Goal: Register for event/course: Register for event/course

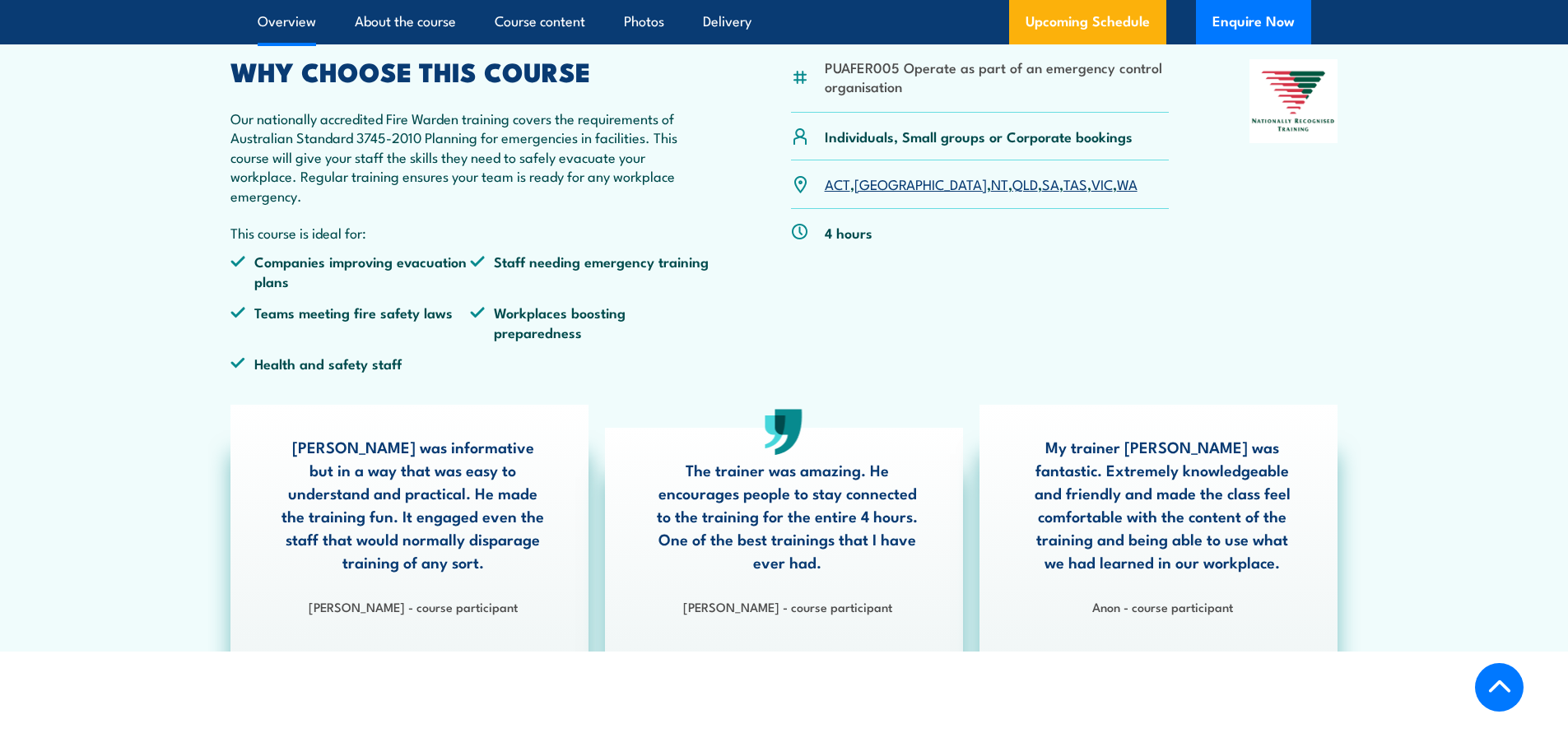
scroll to position [549, 0]
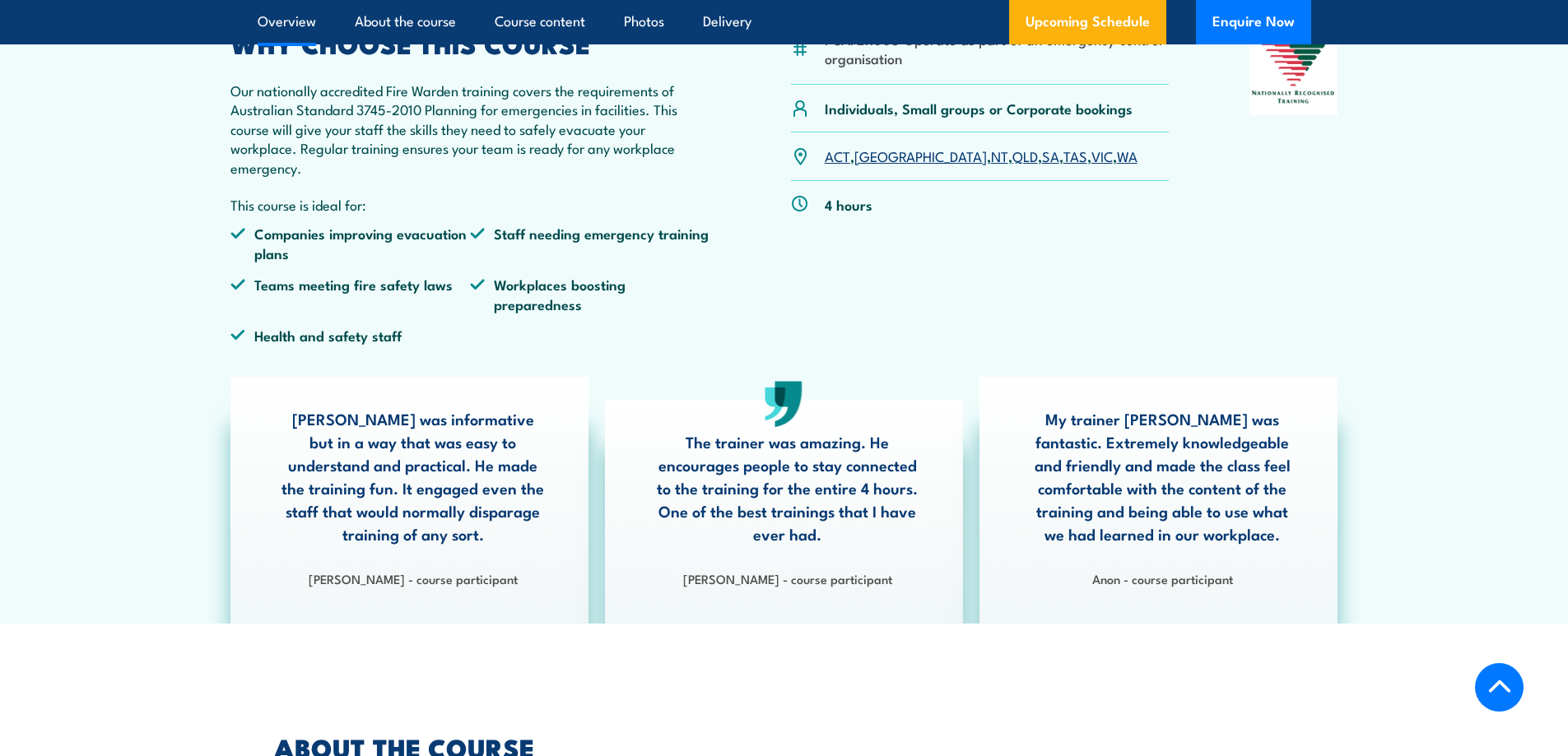
click at [1063, 157] on link "TAS" at bounding box center [1075, 155] width 23 height 20
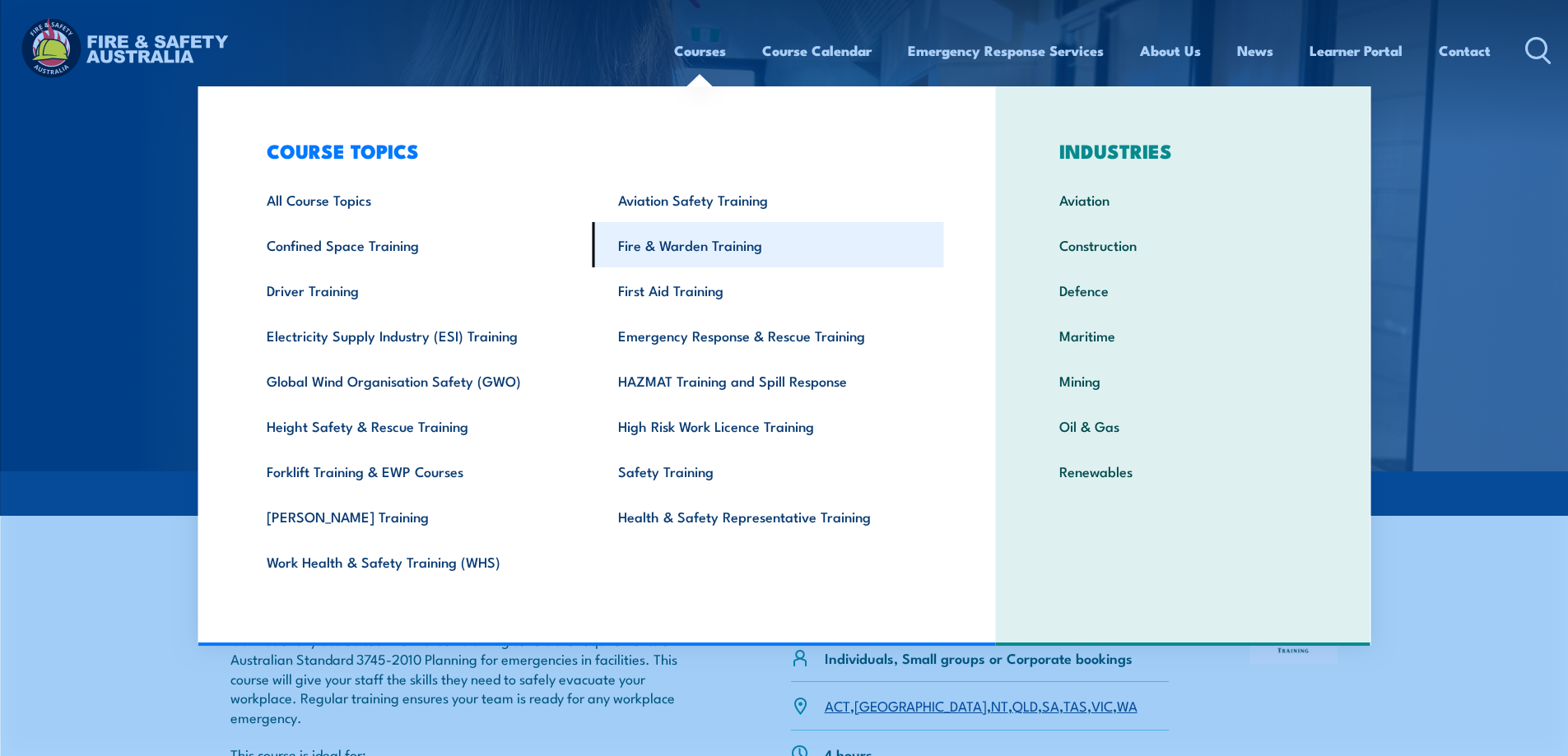
click at [696, 249] on link "Fire & Warden Training" at bounding box center [768, 245] width 351 height 45
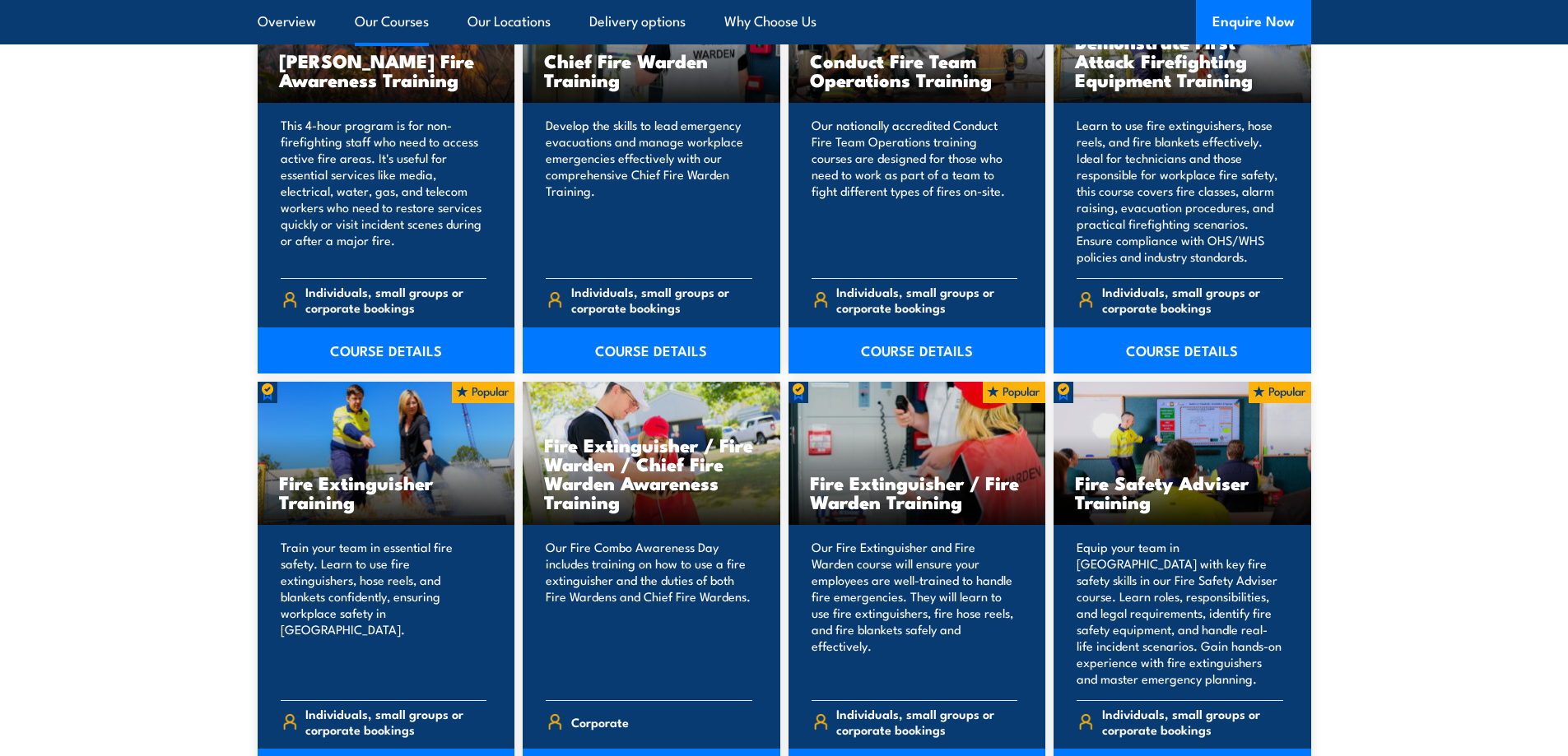
scroll to position [1480, 0]
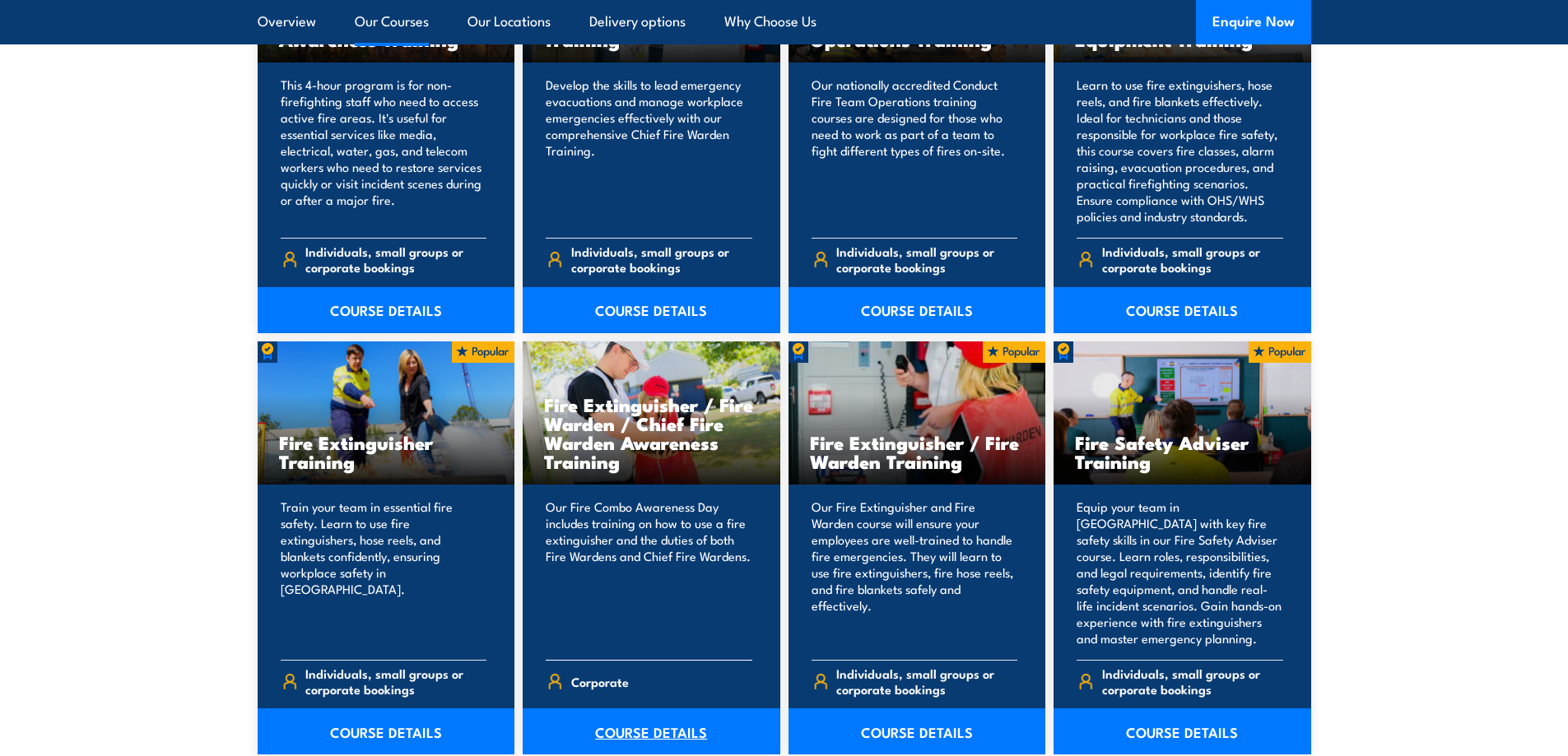
click at [636, 730] on link "COURSE DETAILS" at bounding box center [651, 731] width 257 height 46
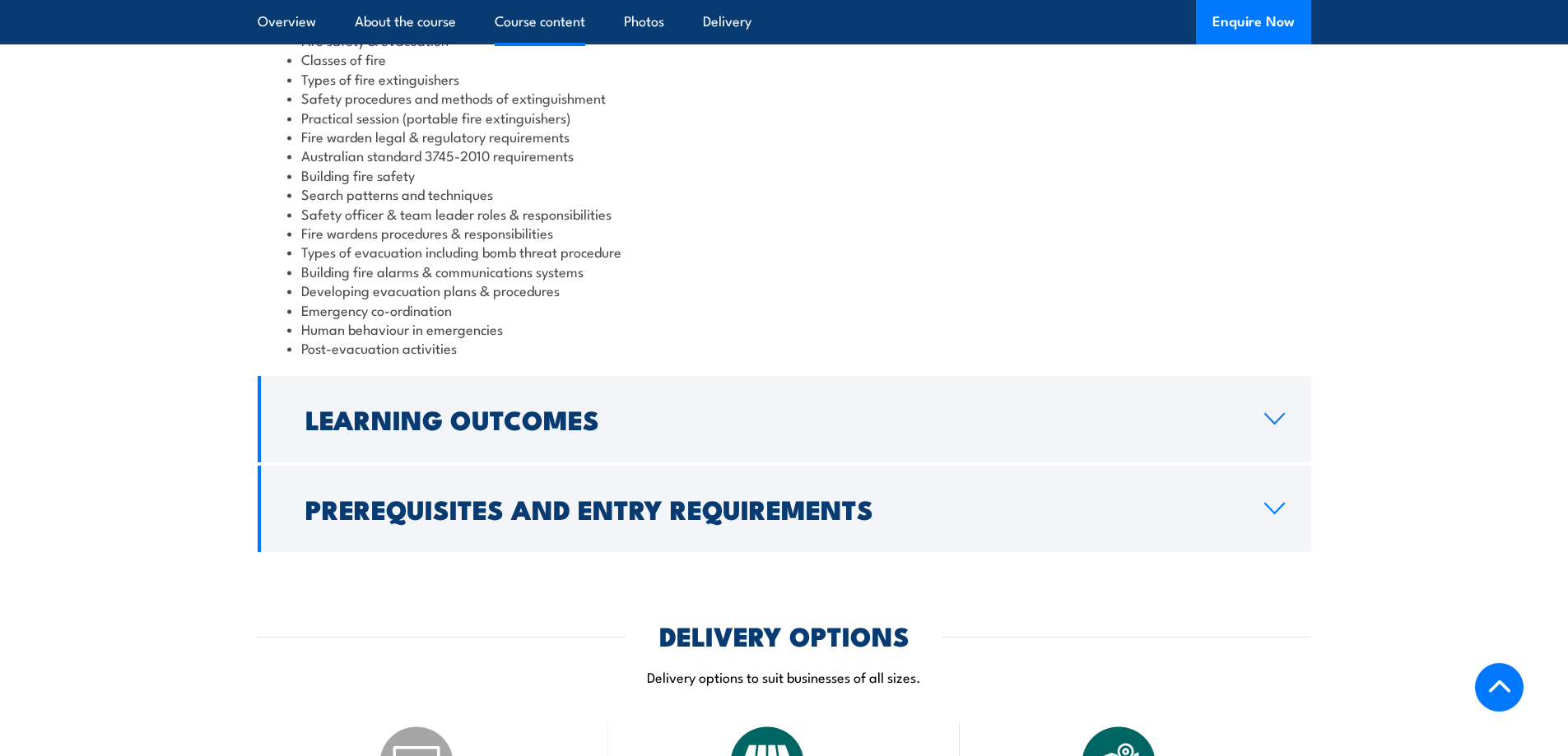
scroll to position [1536, 0]
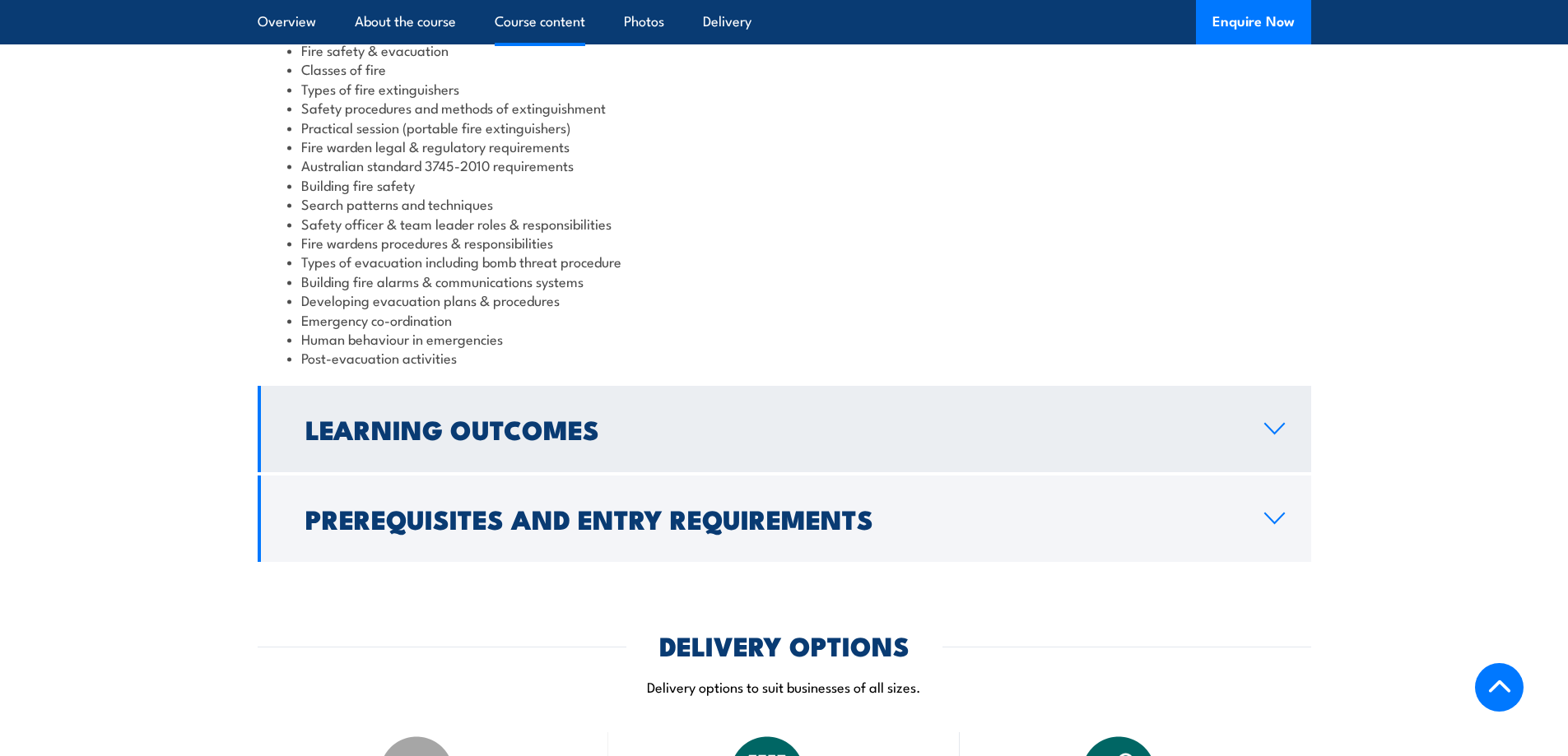
click at [1281, 424] on icon at bounding box center [1275, 428] width 19 height 10
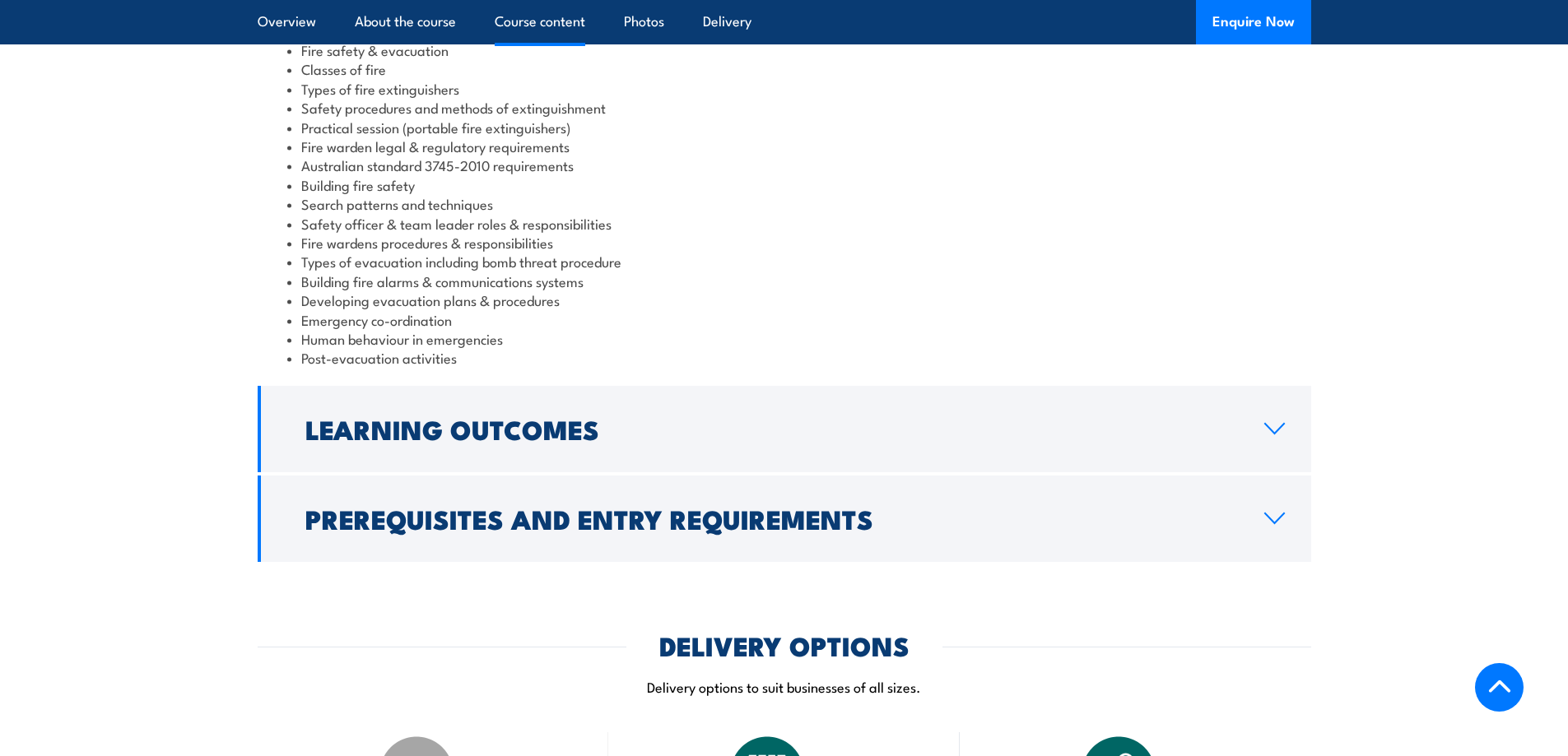
scroll to position [1503, 0]
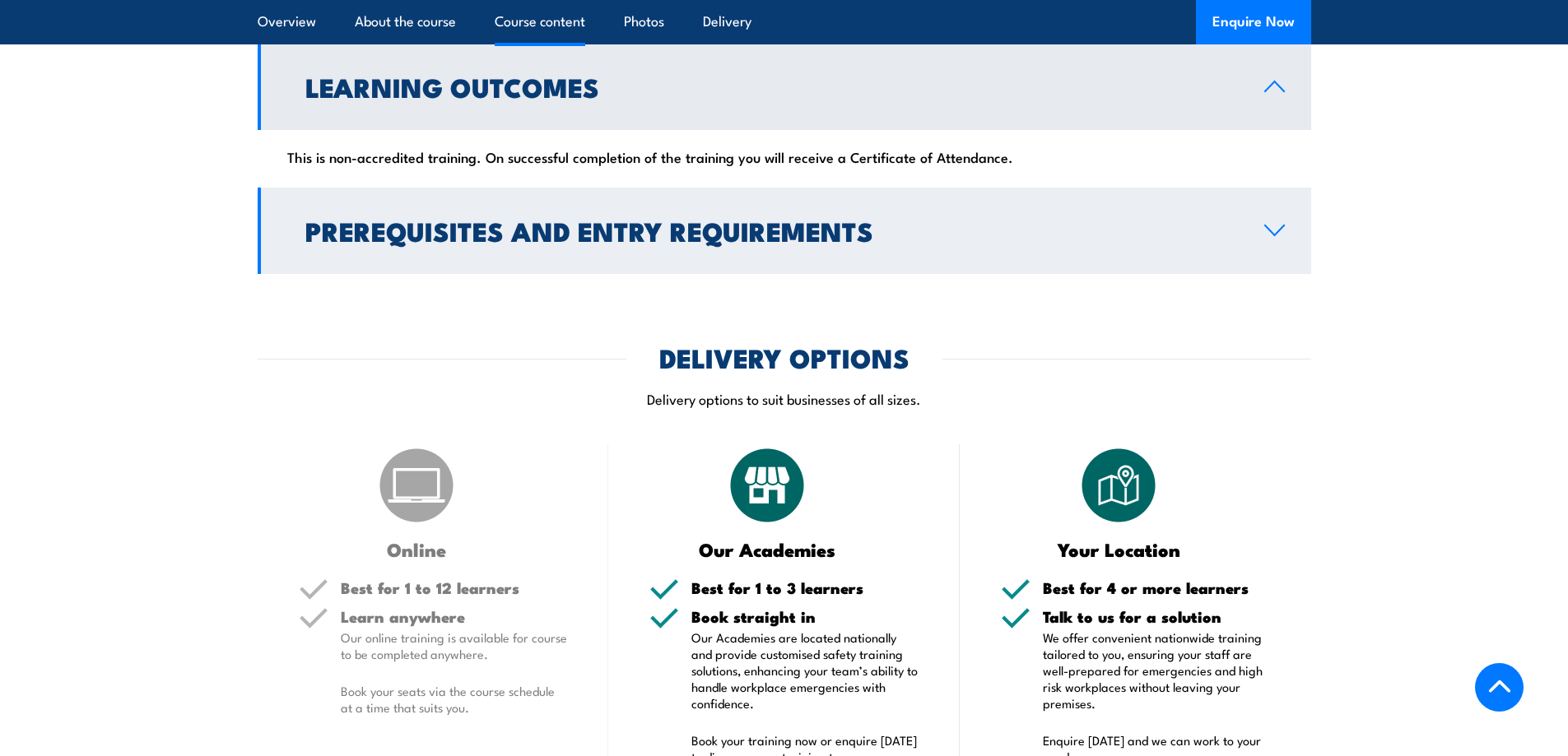
click at [1268, 188] on link "Prerequisites and Entry Requirements" at bounding box center [784, 231] width 1054 height 86
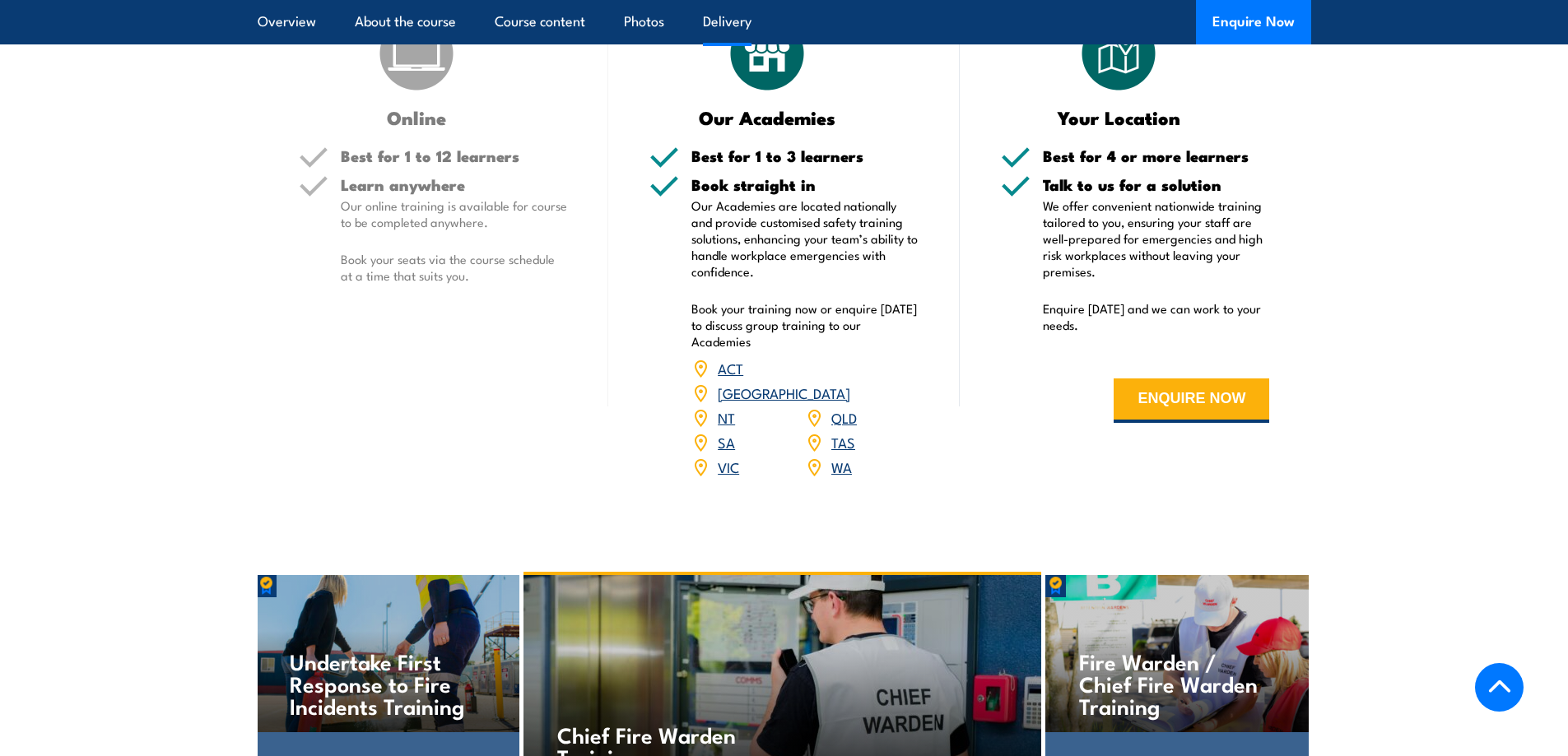
scroll to position [2037, 0]
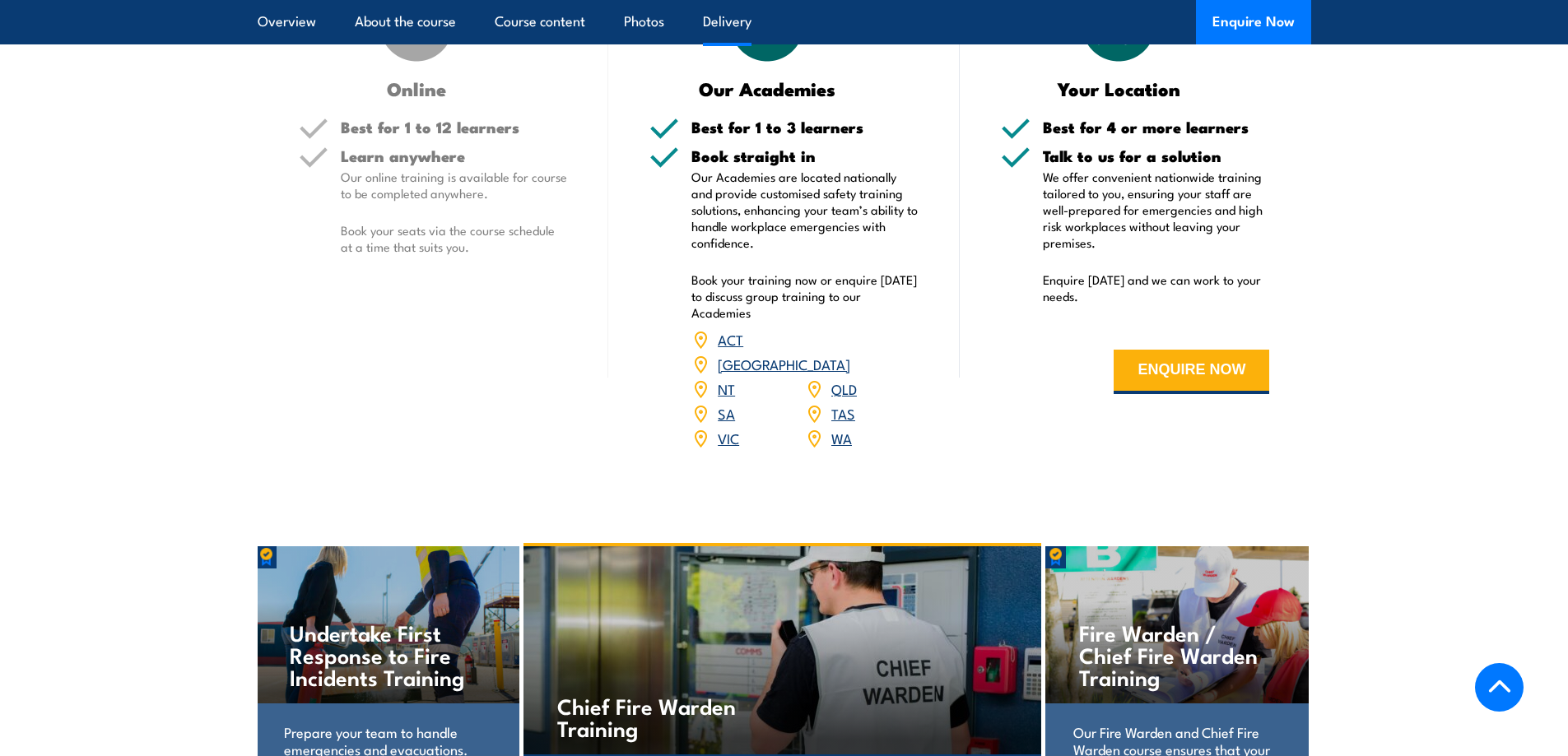
click at [839, 403] on link "TAS" at bounding box center [843, 412] width 23 height 20
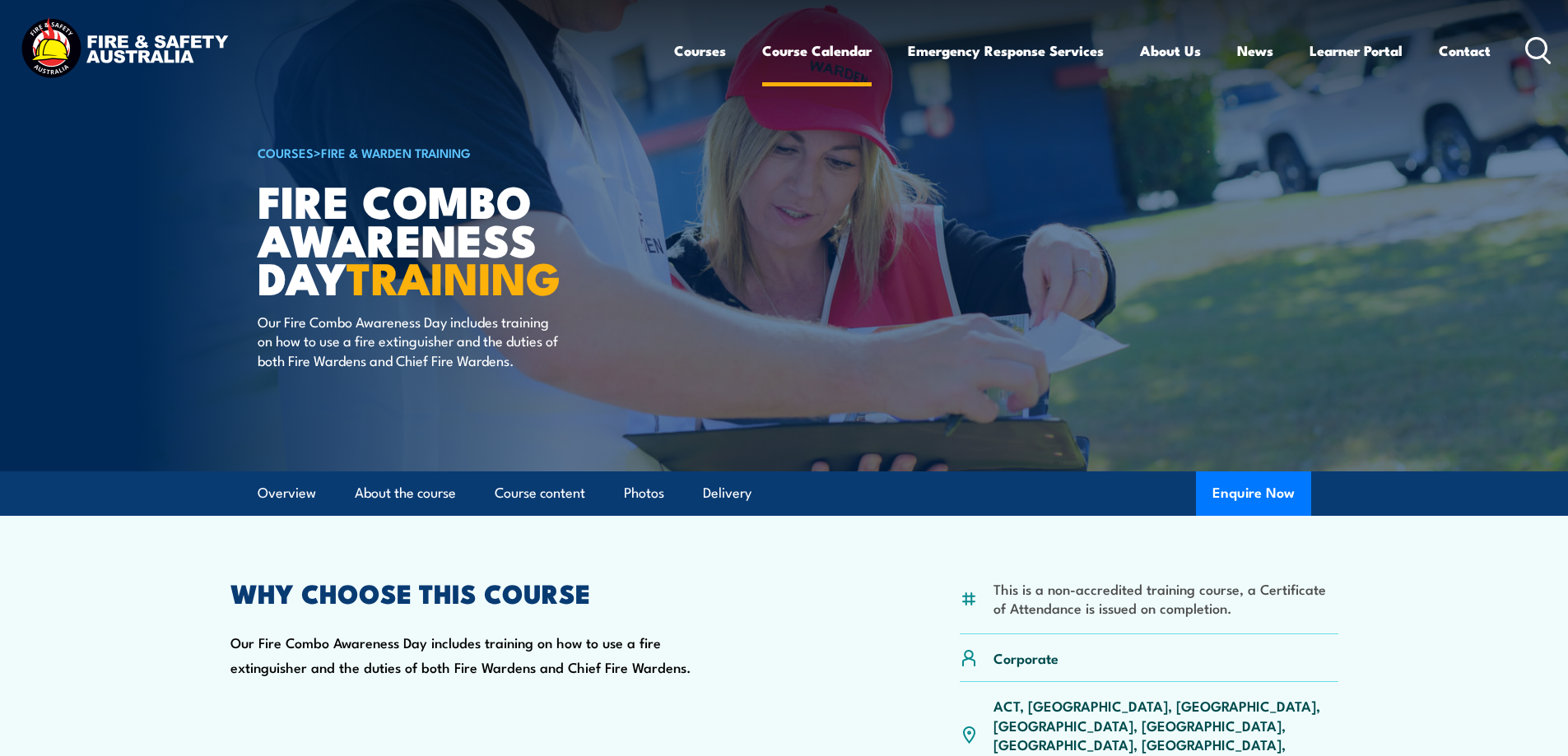
click at [830, 55] on link "Course Calendar" at bounding box center [816, 51] width 110 height 43
click at [816, 54] on link "Course Calendar" at bounding box center [816, 51] width 110 height 43
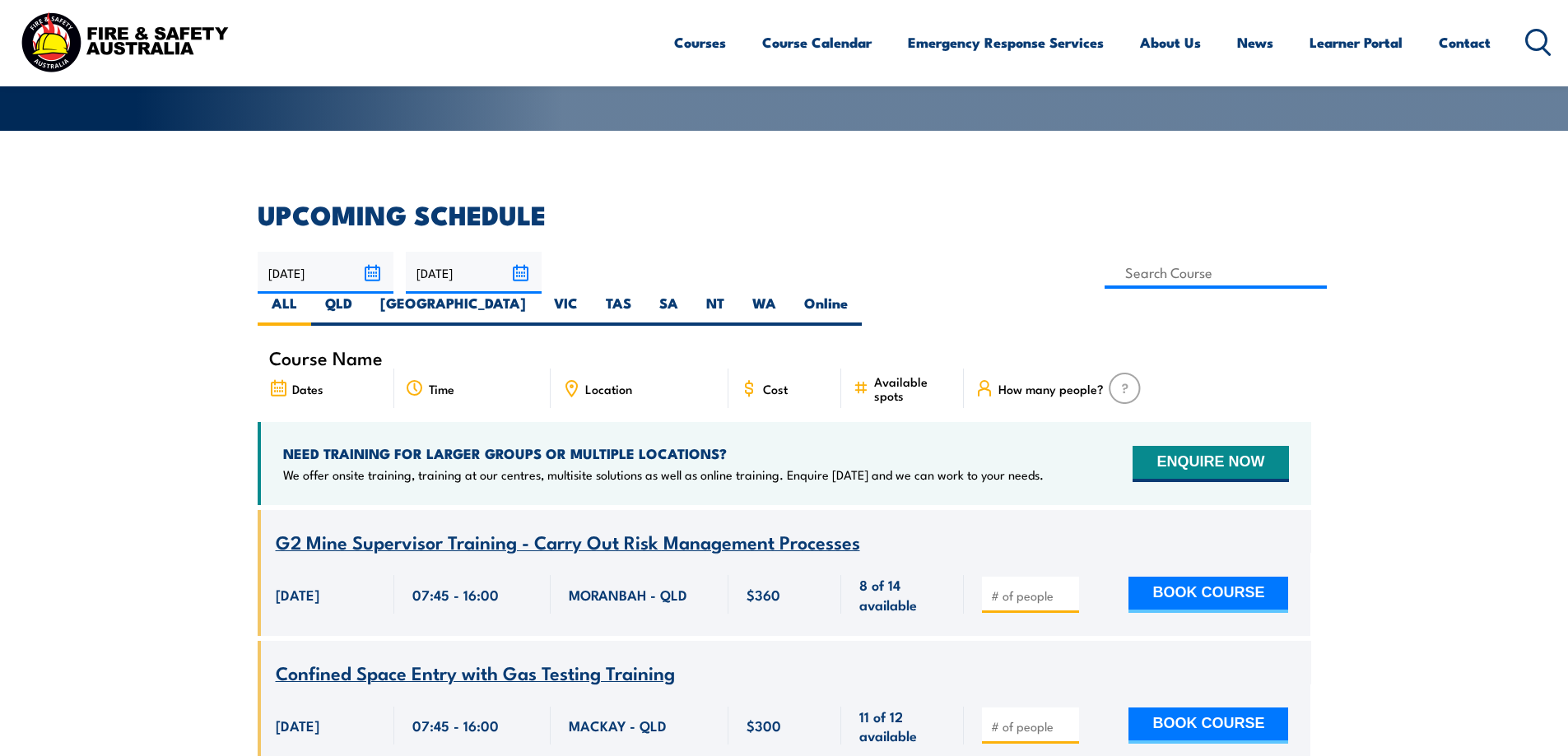
scroll to position [363, 0]
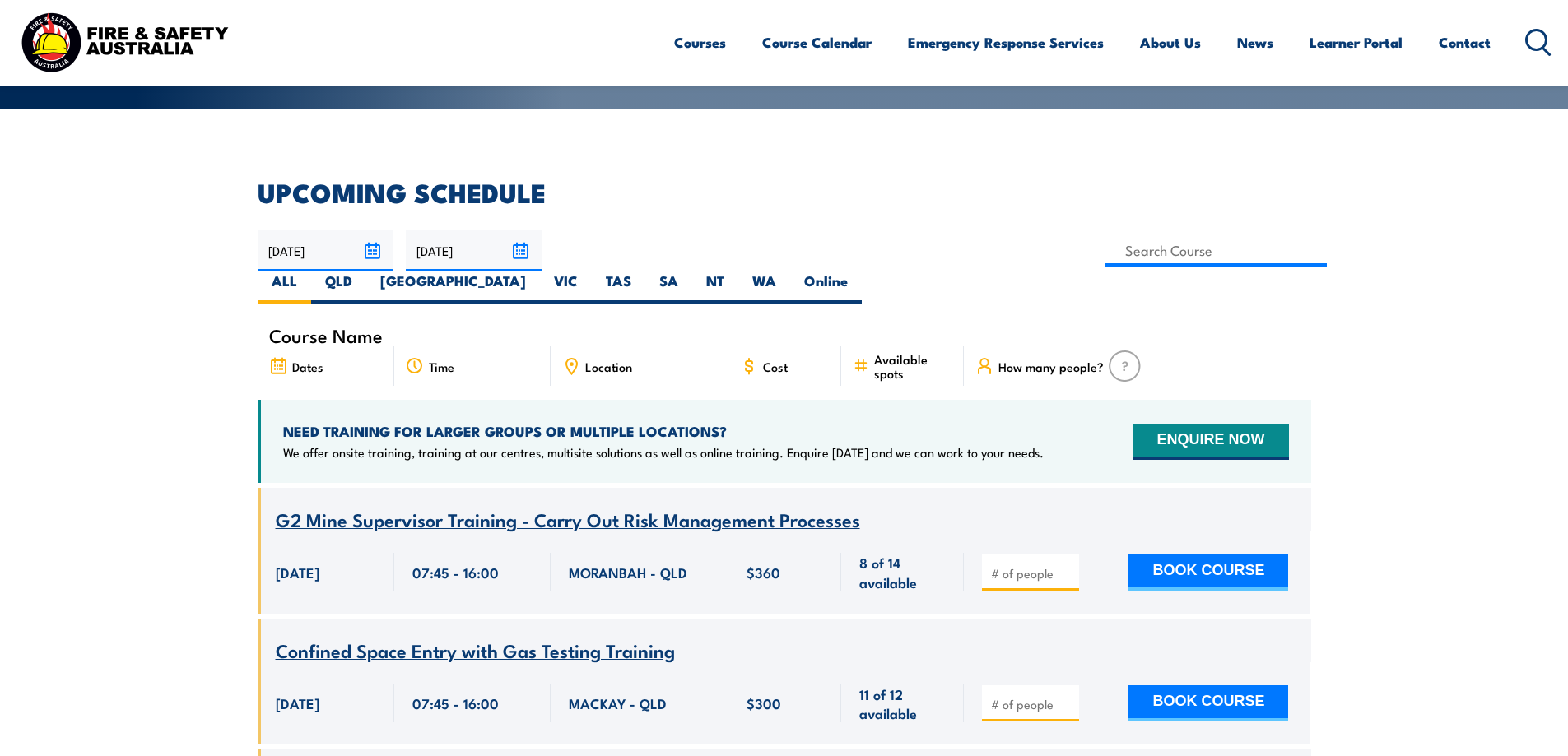
click at [619, 360] on span "Location" at bounding box center [609, 366] width 47 height 14
click at [620, 360] on span "Location" at bounding box center [609, 366] width 47 height 14
click at [645, 271] on label "TAS" at bounding box center [618, 287] width 54 height 32
click at [643, 271] on input "TAS" at bounding box center [636, 276] width 10 height 10
radio input "true"
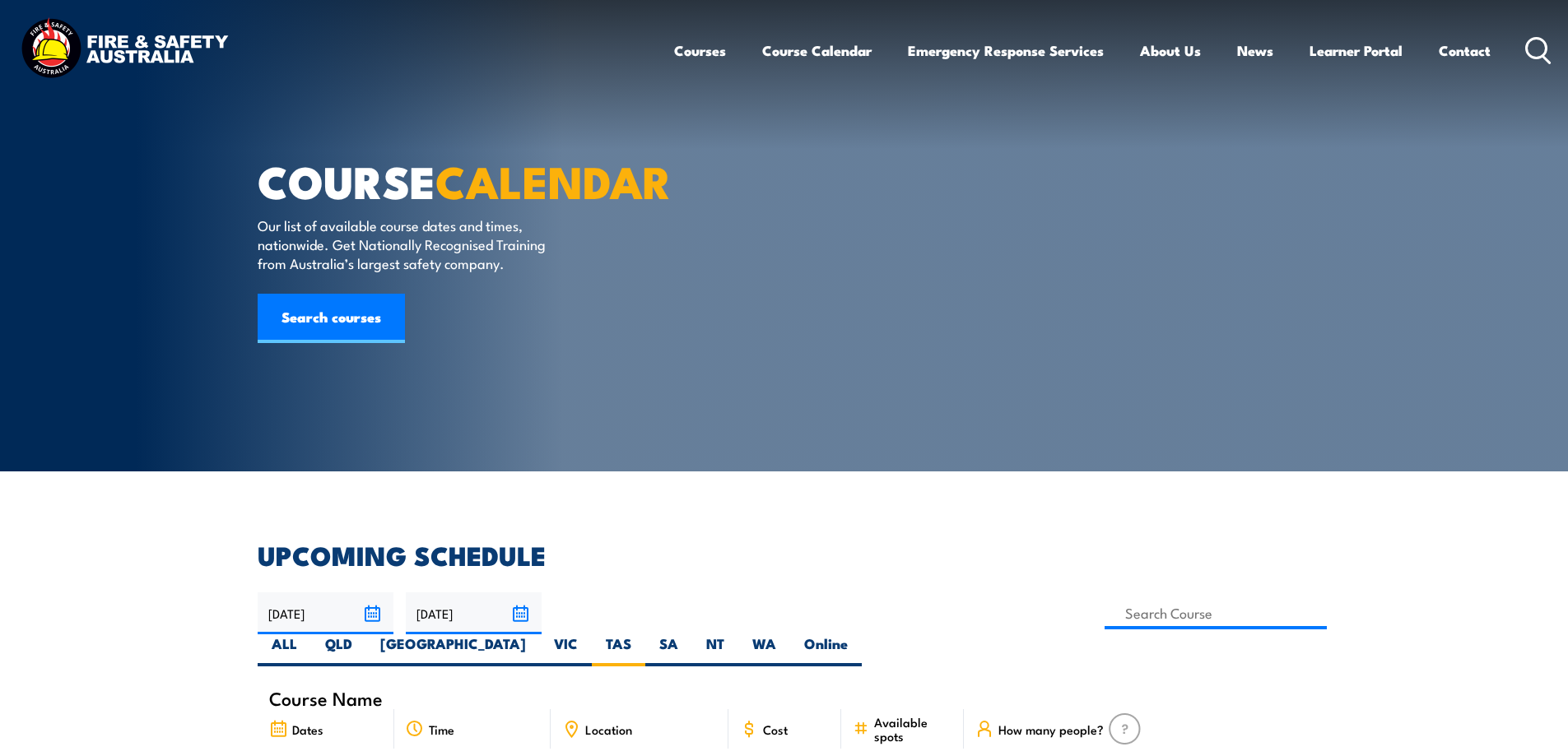
drag, startPoint x: 901, startPoint y: 335, endPoint x: 859, endPoint y: 376, distance: 58.7
click at [901, 336] on article "COURSE CALENDAR Our list of available course dates and times, nationwide. Get N…" at bounding box center [784, 236] width 1054 height 471
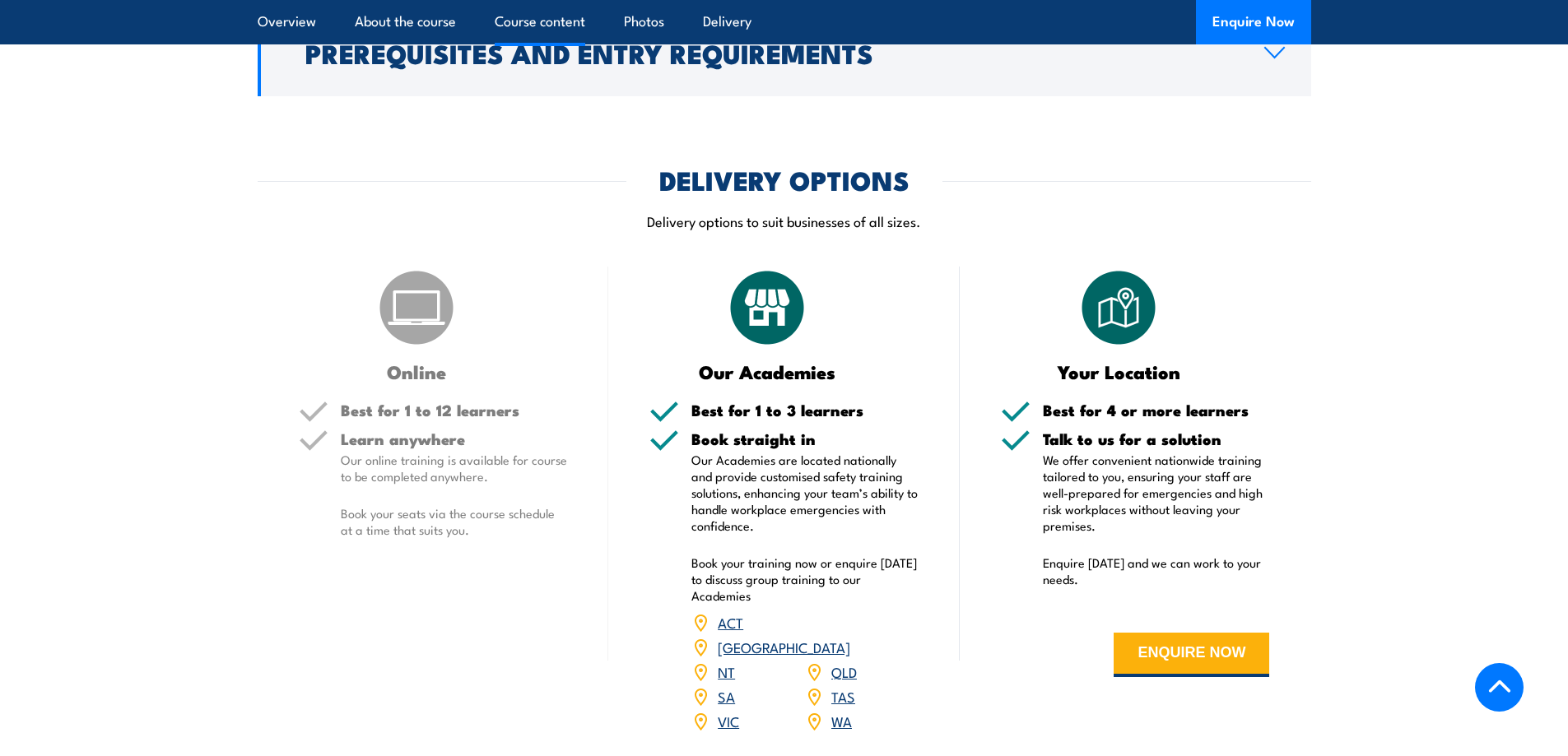
scroll to position [2037, 0]
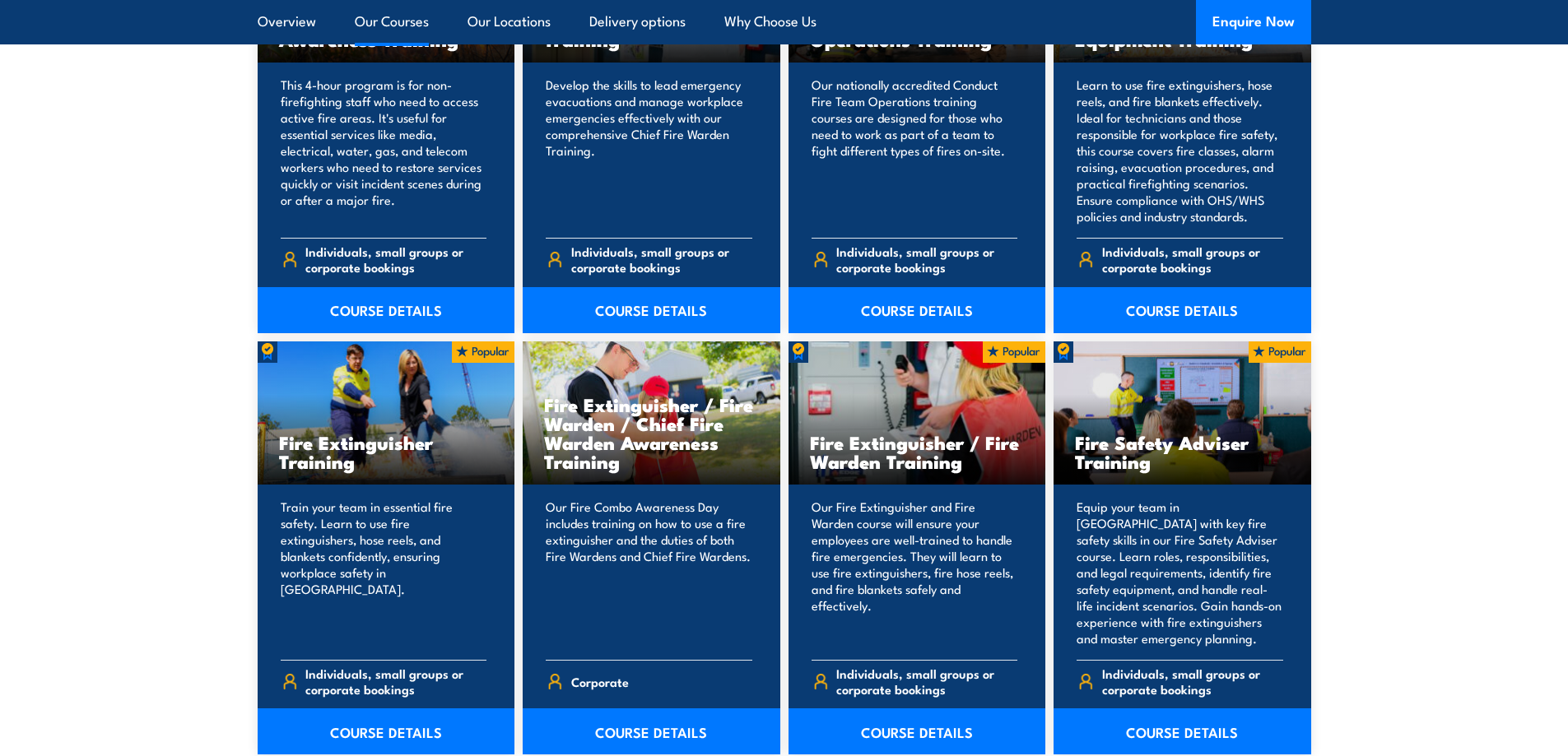
scroll to position [1480, 0]
